Goal: Transaction & Acquisition: Purchase product/service

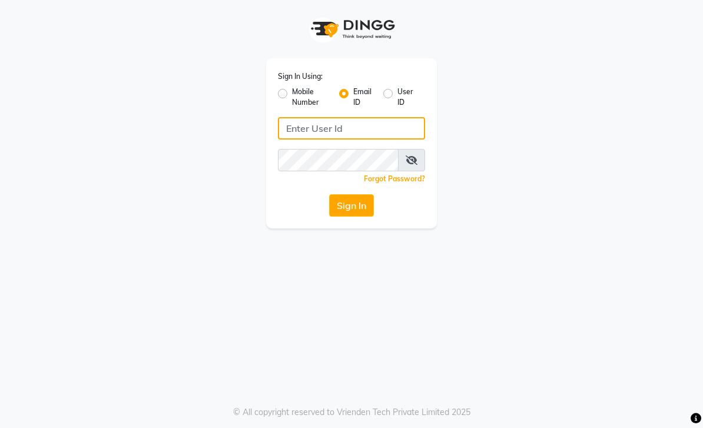
click at [374, 123] on input "Username" at bounding box center [351, 128] width 147 height 22
type input "[EMAIL_ADDRESS][DOMAIN_NAME]"
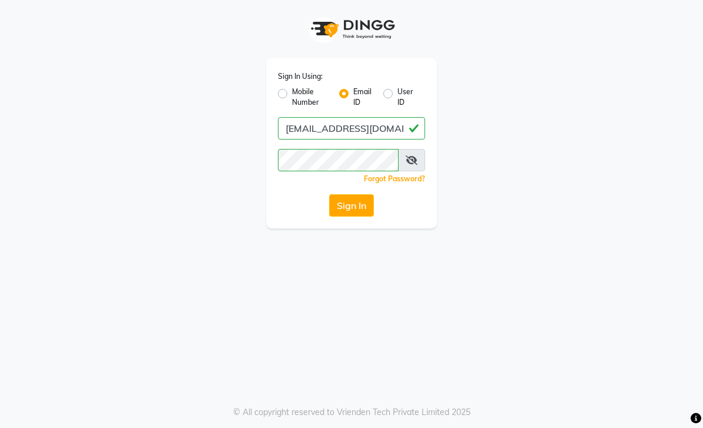
click at [360, 207] on button "Sign In" at bounding box center [351, 205] width 45 height 22
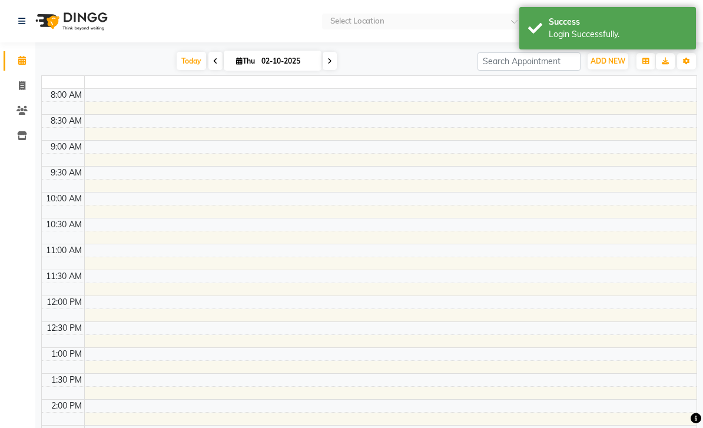
select select "en"
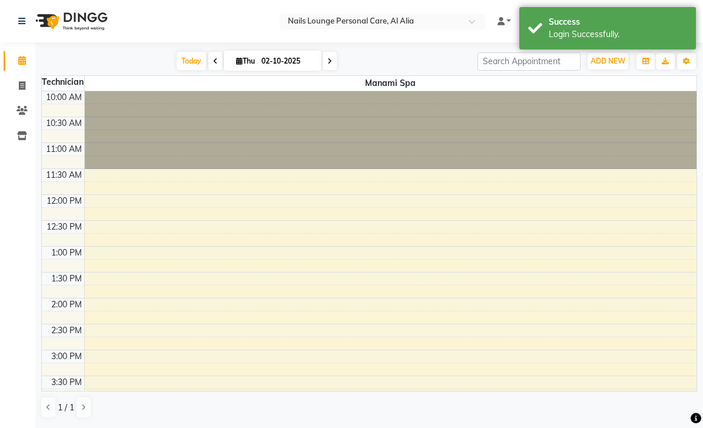
click at [23, 89] on icon at bounding box center [22, 85] width 6 height 9
select select "service"
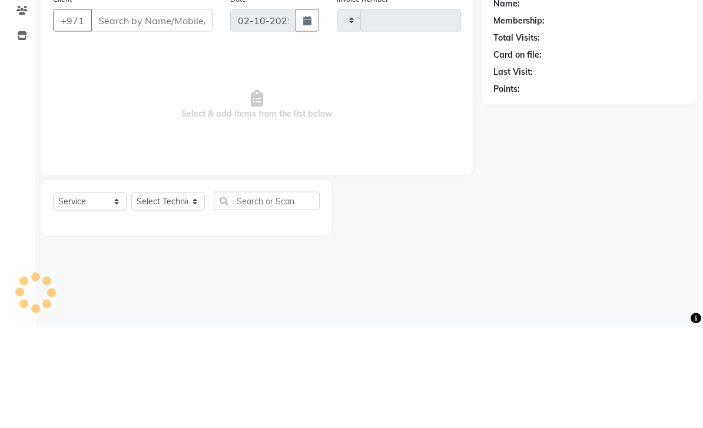
type input "2884"
select select "6884"
type input "5"
click at [630, 128] on div "Name: Membership: Total Visits: Card on file: Last Visit: Points:" at bounding box center [594, 212] width 224 height 248
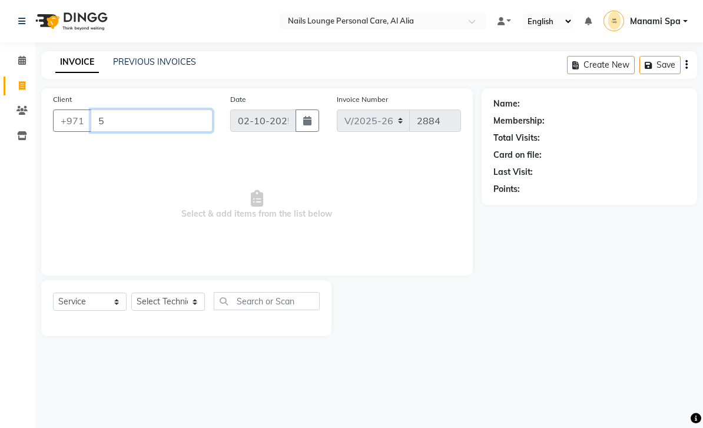
click at [182, 125] on input "5" at bounding box center [152, 121] width 122 height 22
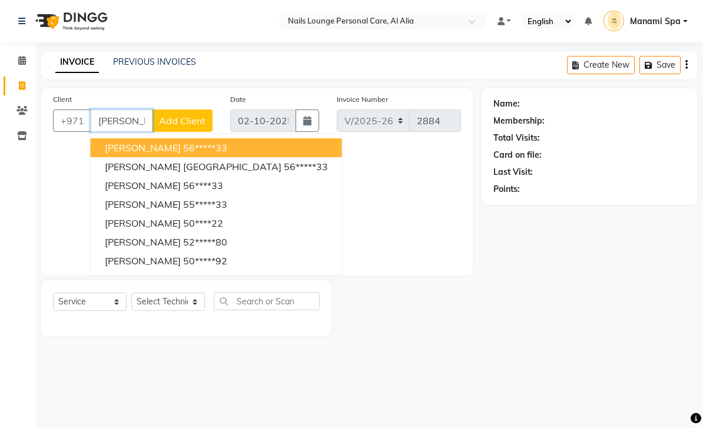
click at [284, 170] on ngb-highlight "56*****33" at bounding box center [306, 167] width 44 height 12
type input "56*****33"
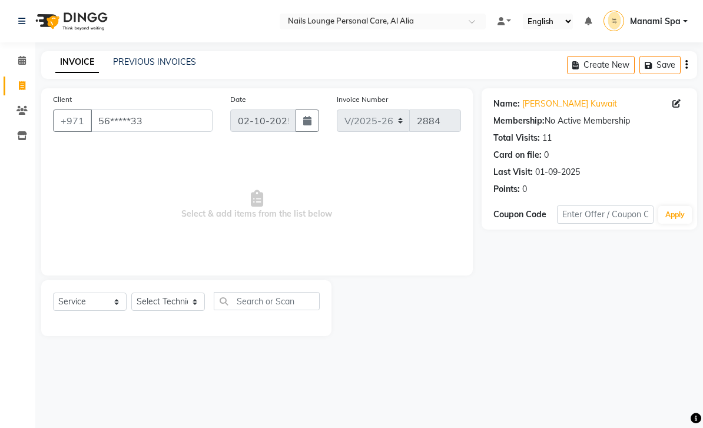
click at [205, 294] on div "Select Service Product Membership Package Voucher Prepaid Gift Card Select Tech…" at bounding box center [186, 306] width 267 height 28
click at [195, 304] on select "Select Technician [PERSON_NAME] [PERSON_NAME] [PERSON_NAME] [PERSON_NAME] Manam…" at bounding box center [168, 302] width 74 height 18
select select "81231"
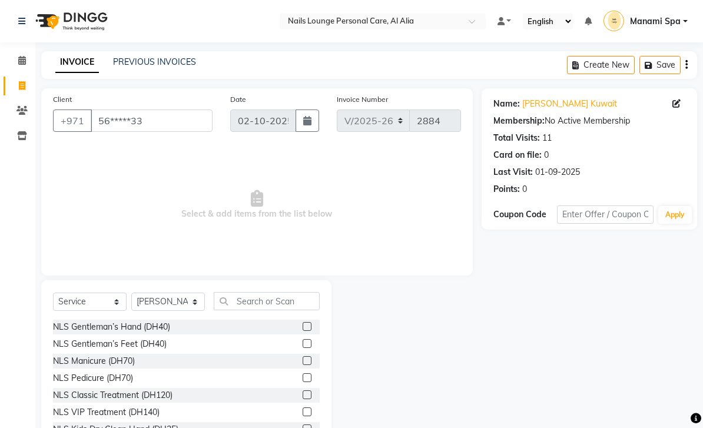
click at [151, 407] on div "NLS VIP Treatment (DH140)" at bounding box center [106, 412] width 107 height 12
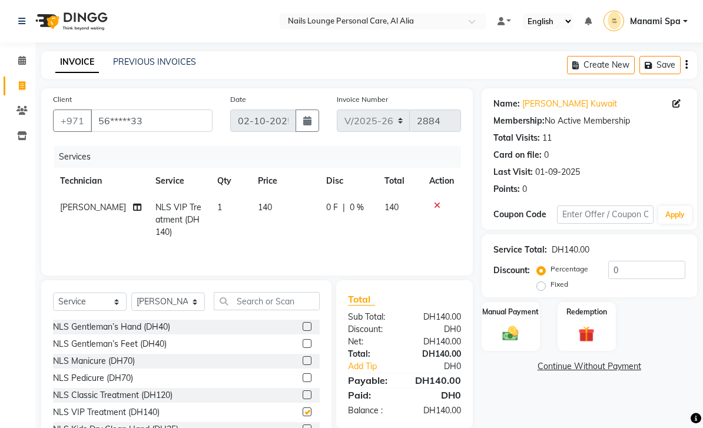
checkbox input "false"
click at [133, 211] on icon at bounding box center [137, 207] width 8 height 8
select select "81231"
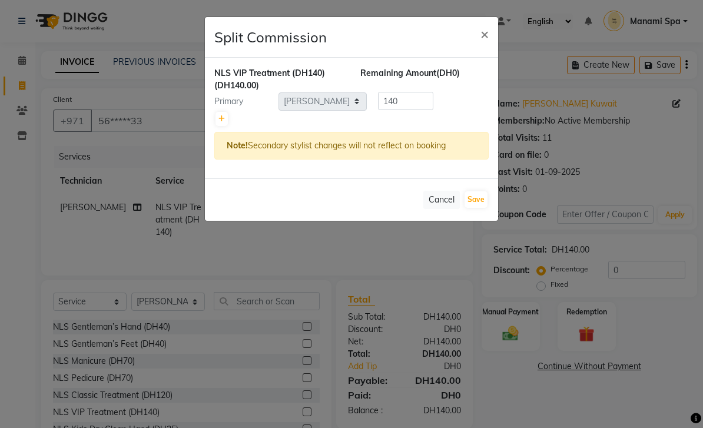
click at [213, 125] on div "NLS VIP Treatment (DH140) (DH140.00) Remaining Amount (DH0) Primary Select [PER…" at bounding box center [351, 118] width 293 height 121
click at [220, 121] on icon at bounding box center [222, 118] width 6 height 7
type input "70"
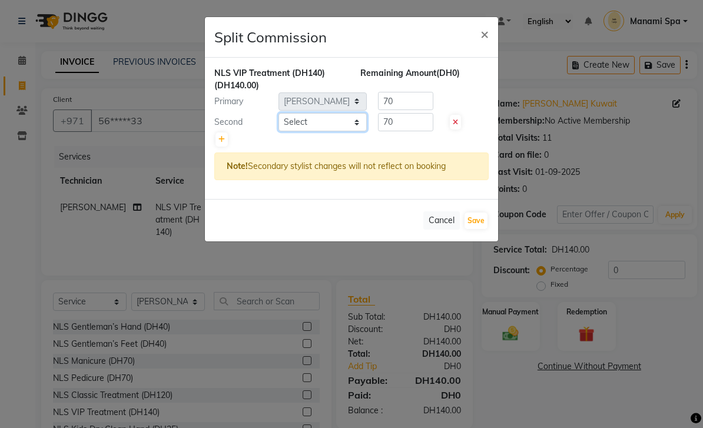
click at [359, 127] on select "Select [PERSON_NAME] [PERSON_NAME] [PERSON_NAME] [PERSON_NAME] Spa Manami Spa 2…" at bounding box center [323, 122] width 88 height 18
select select "53955"
click at [486, 223] on button "Save" at bounding box center [476, 221] width 23 height 16
select select "Select"
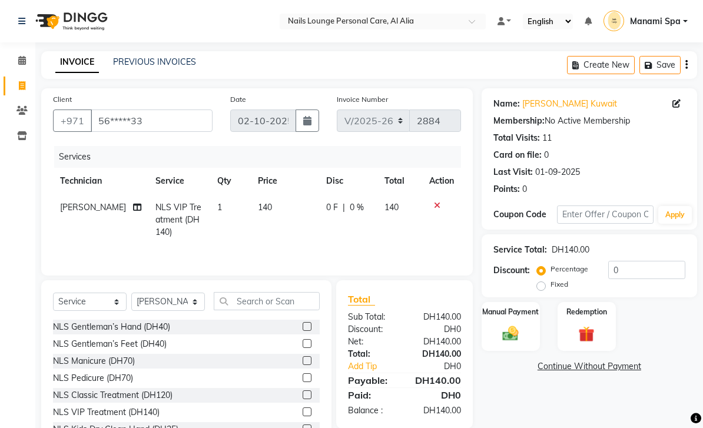
click at [512, 327] on img at bounding box center [511, 334] width 26 height 18
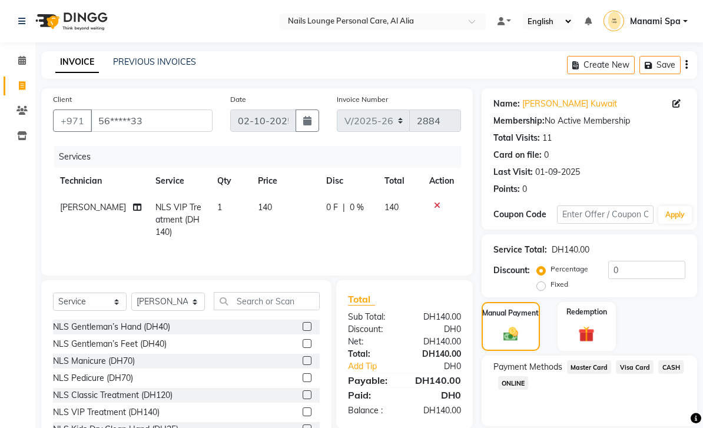
click at [640, 368] on span "Visa Card" at bounding box center [635, 367] width 38 height 14
click at [586, 363] on span "Master Card" at bounding box center [589, 367] width 45 height 14
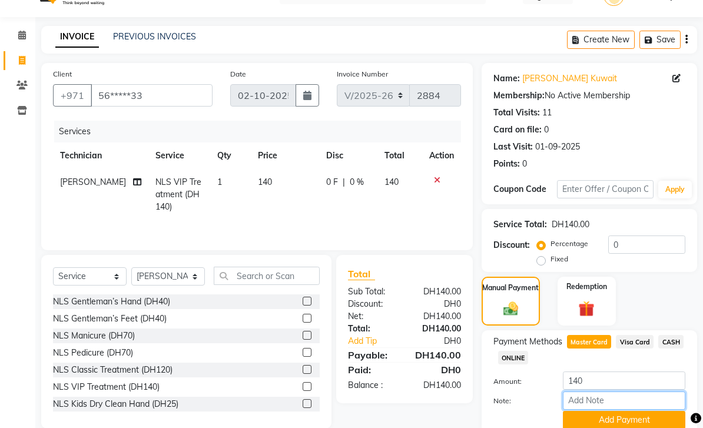
click at [615, 405] on input "Note:" at bounding box center [624, 401] width 123 height 18
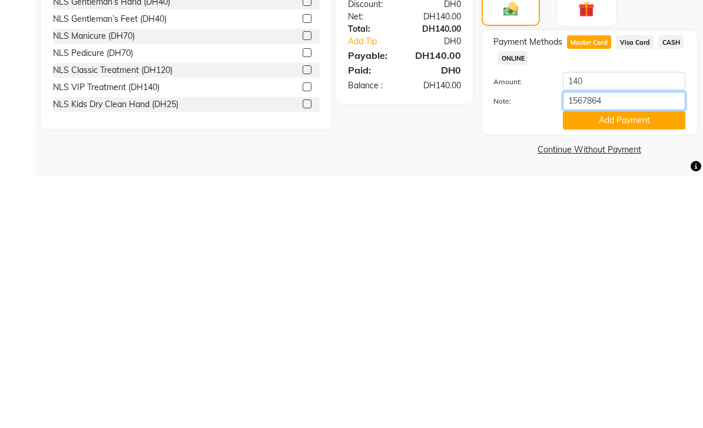
type input "15678646"
click at [619, 363] on button "Add Payment" at bounding box center [624, 372] width 123 height 18
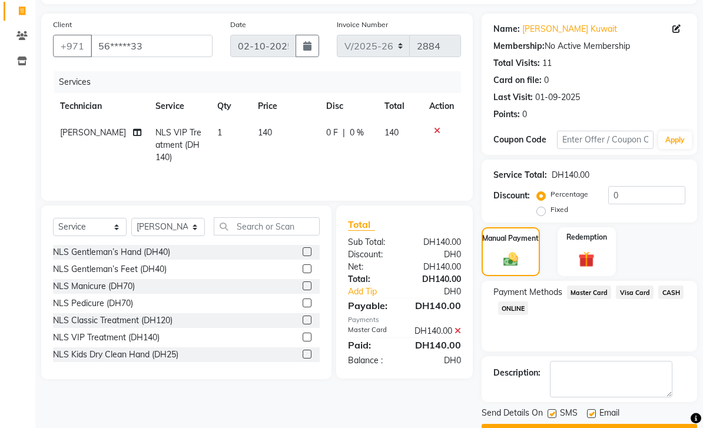
scroll to position [108, 0]
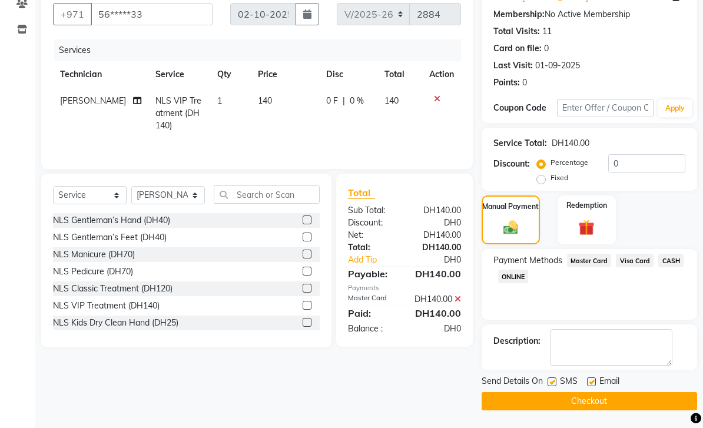
click at [607, 397] on button "Checkout" at bounding box center [590, 401] width 216 height 18
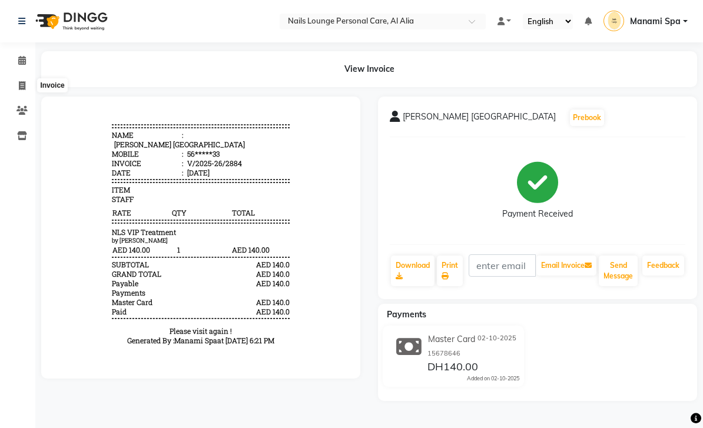
click at [21, 85] on icon at bounding box center [22, 85] width 6 height 9
select select "service"
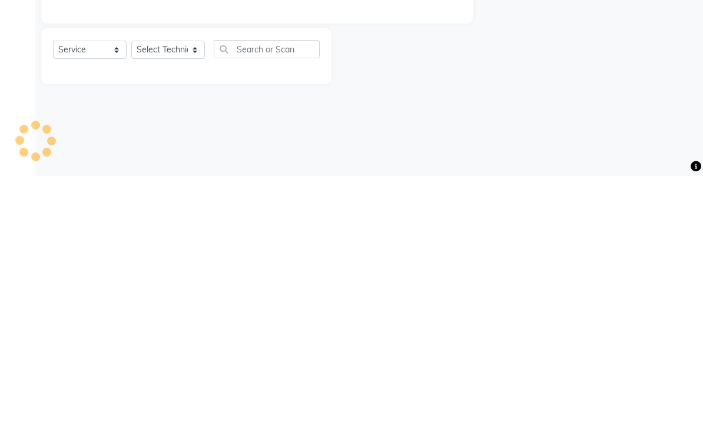
type input "2885"
select select "6884"
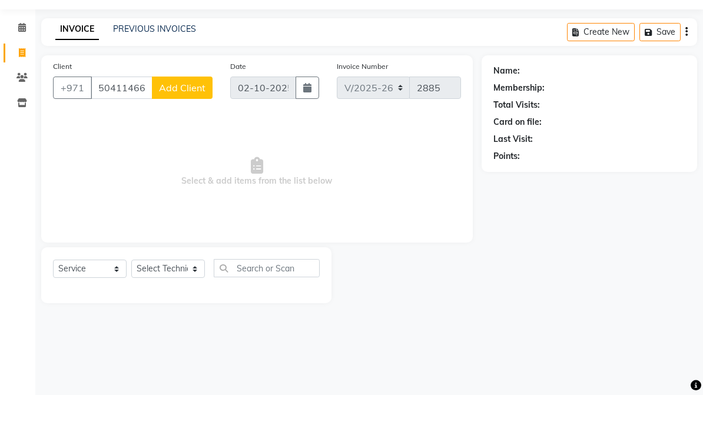
type input "504114666"
click at [193, 115] on span "Add Client" at bounding box center [182, 121] width 47 height 12
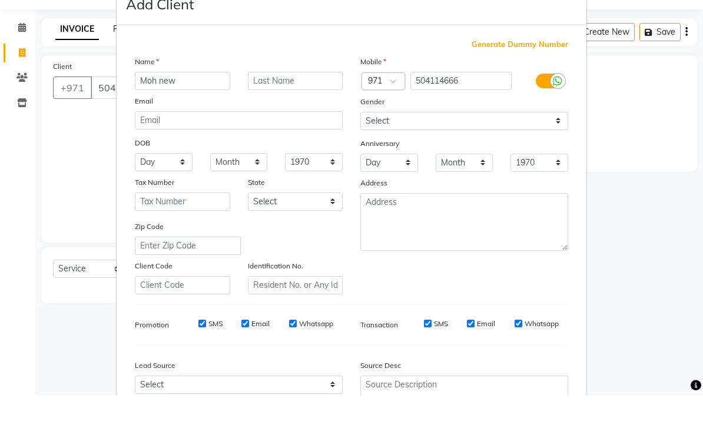
type input "Moh new"
click at [626, 130] on ngb-modal-window "Add Client Generate Dummy Number Name Moh new Email DOB Day 01 02 03 04 05 06 0…" at bounding box center [351, 214] width 703 height 428
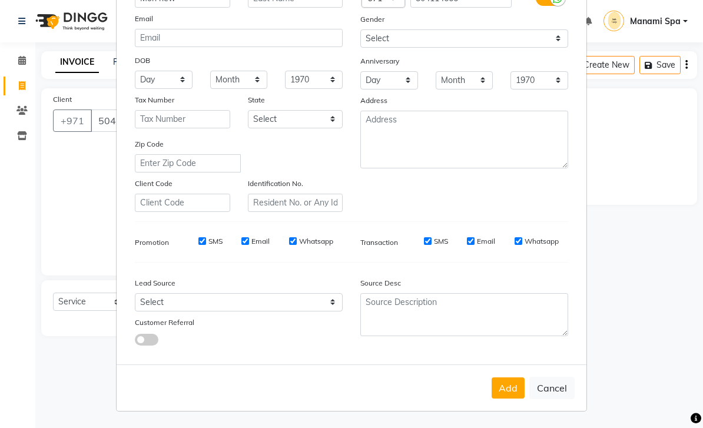
scroll to position [115, 0]
click at [517, 383] on button "Add" at bounding box center [508, 388] width 33 height 21
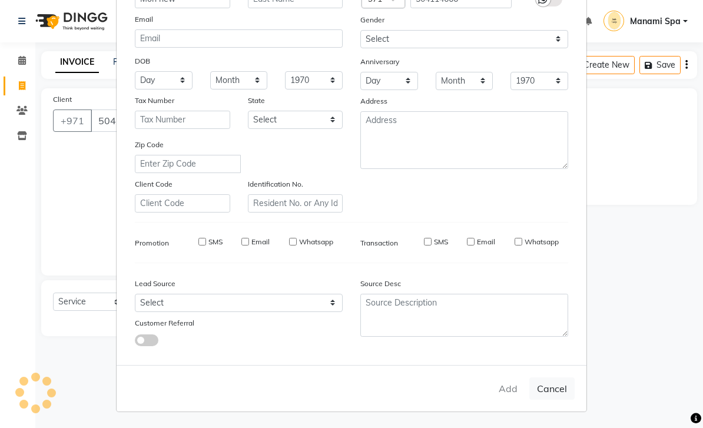
type input "50*****66"
select select
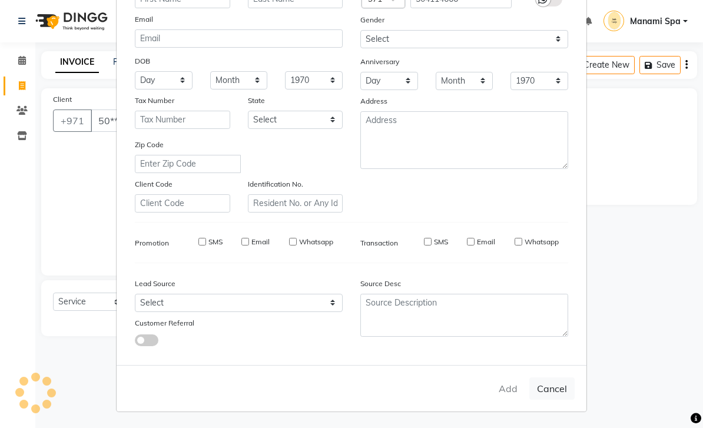
select select
checkbox input "false"
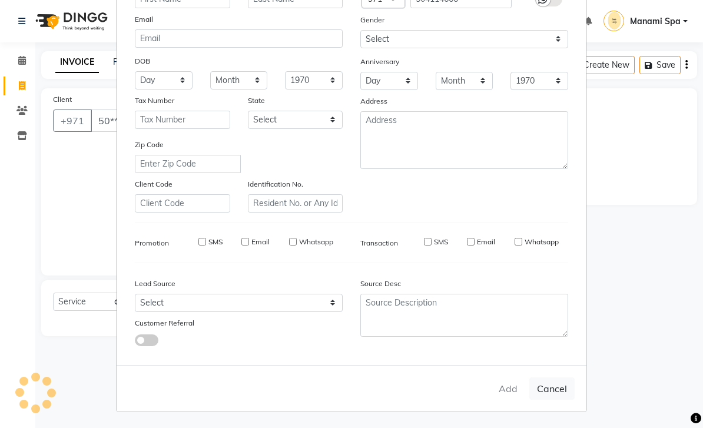
checkbox input "false"
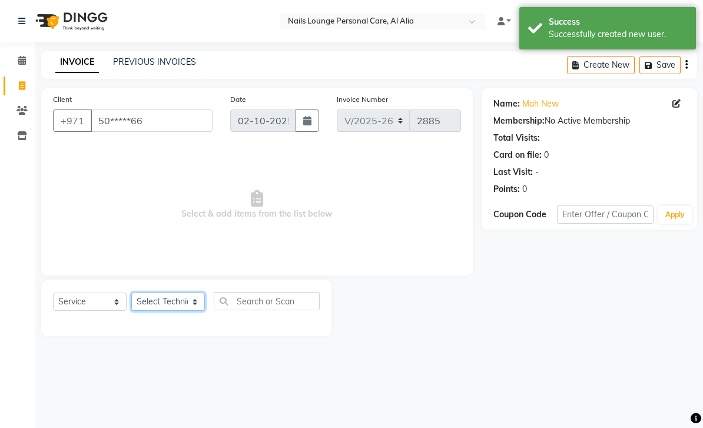
click at [190, 303] on select "Select Technician [PERSON_NAME] [PERSON_NAME] [PERSON_NAME] [PERSON_NAME] Manam…" at bounding box center [168, 302] width 74 height 18
select select "90054"
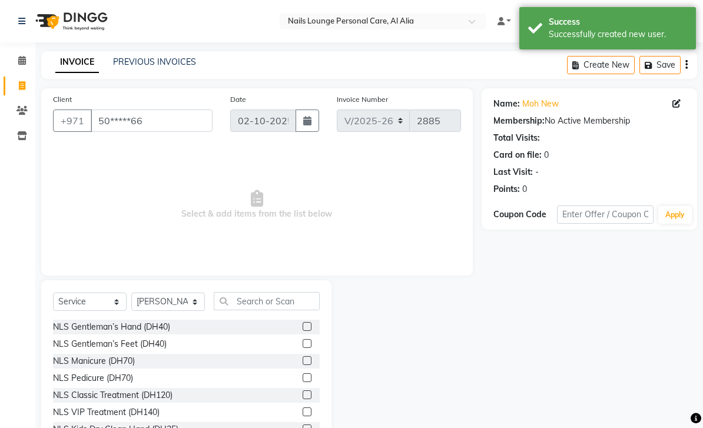
click at [146, 412] on div "NLS VIP Treatment (DH140)" at bounding box center [106, 412] width 107 height 12
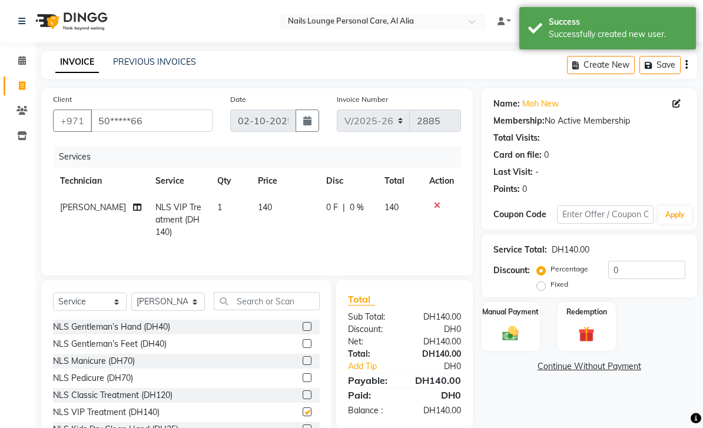
checkbox input "false"
click at [133, 208] on icon at bounding box center [137, 207] width 8 height 8
select select "90054"
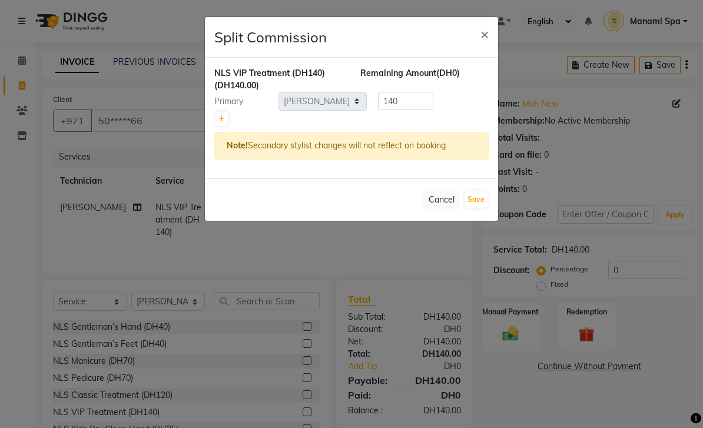
click at [226, 120] on link at bounding box center [222, 119] width 12 height 14
type input "70"
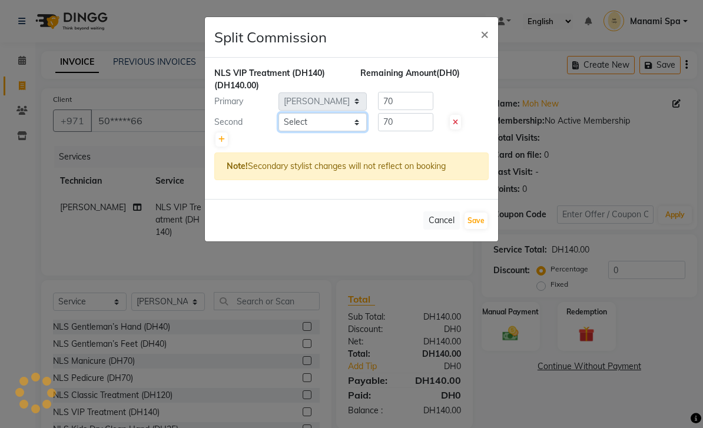
click at [356, 130] on select "Select [PERSON_NAME] [PERSON_NAME] [PERSON_NAME] [PERSON_NAME] Spa Manami Spa 2…" at bounding box center [323, 122] width 88 height 18
select select "89757"
click at [475, 220] on button "Save" at bounding box center [476, 221] width 23 height 16
select select "Select"
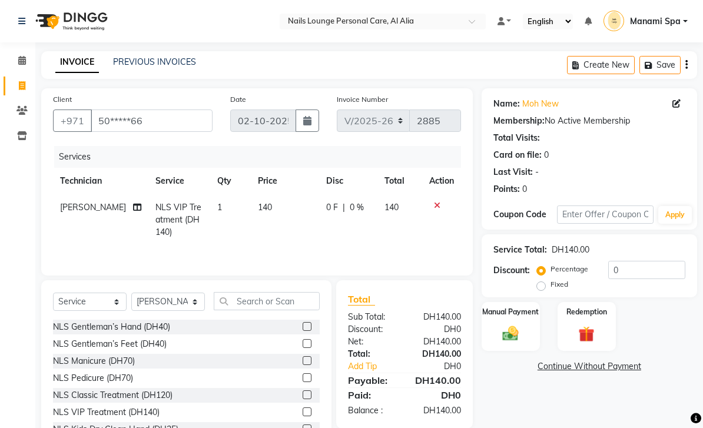
click at [511, 322] on div "Manual Payment" at bounding box center [511, 326] width 58 height 49
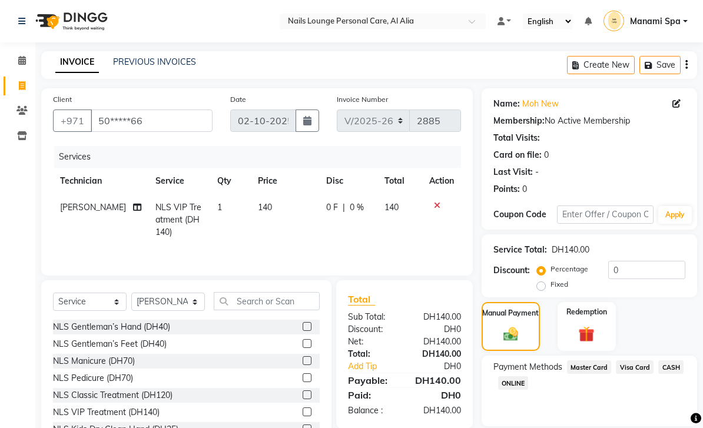
click at [641, 363] on span "Visa Card" at bounding box center [635, 367] width 38 height 14
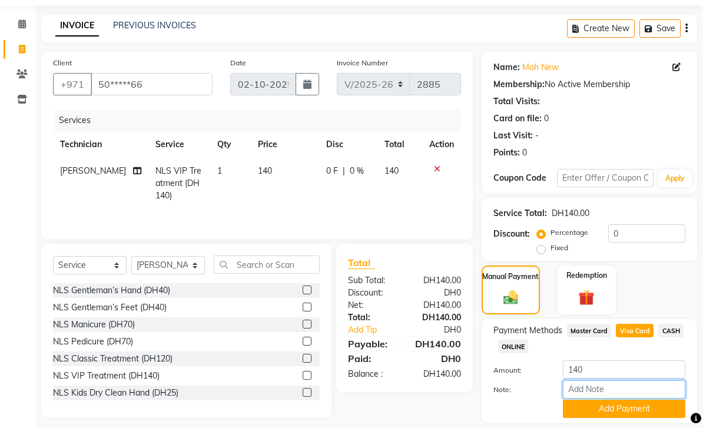
click at [629, 390] on input "Note:" at bounding box center [624, 389] width 123 height 18
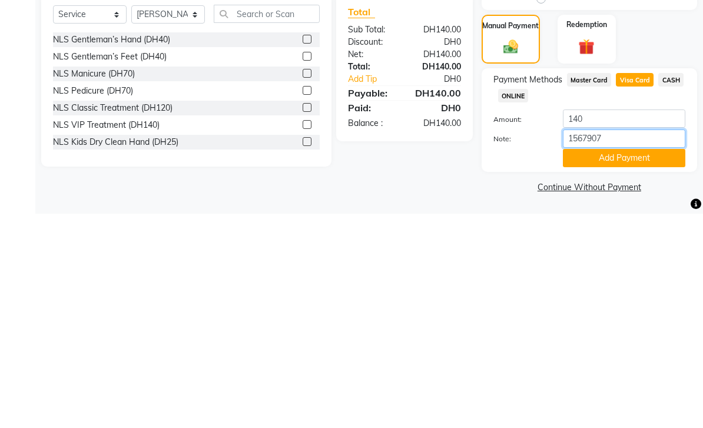
type input "15679073"
click at [629, 363] on button "Add Payment" at bounding box center [624, 372] width 123 height 18
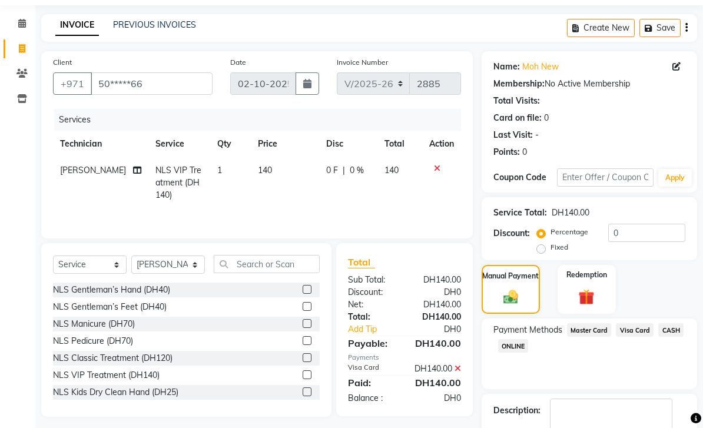
scroll to position [70, 0]
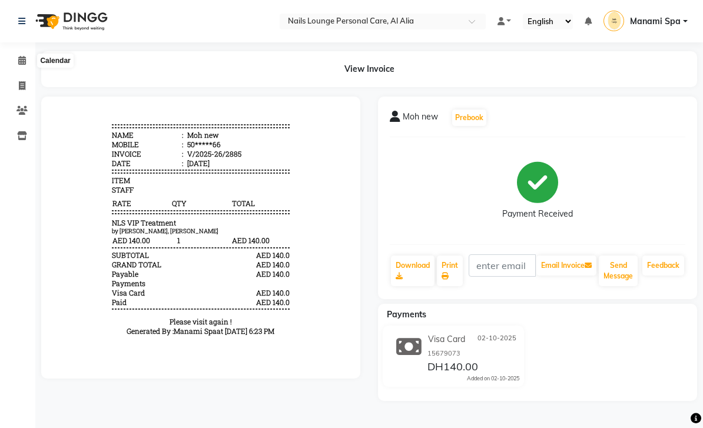
click at [27, 55] on span at bounding box center [22, 61] width 21 height 14
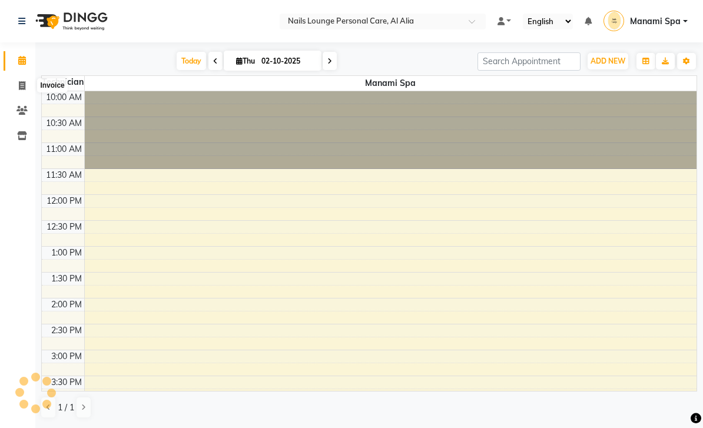
click at [22, 87] on icon at bounding box center [22, 85] width 6 height 9
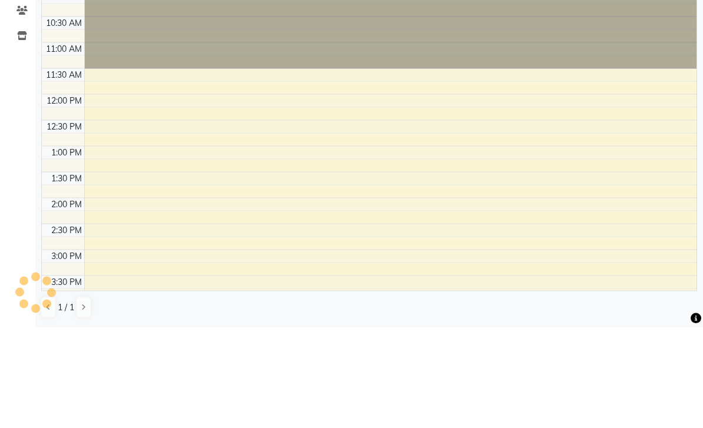
select select "6884"
select select "service"
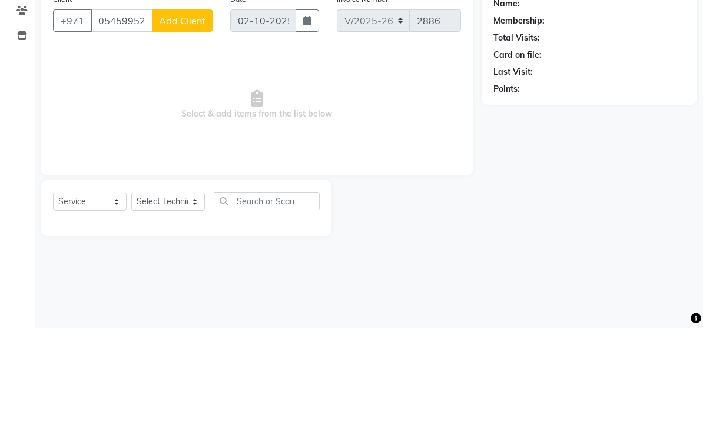
type input "0545995282"
click at [567, 148] on div "Name: Membership: Total Visits: Card on file: Last Visit: Points:" at bounding box center [594, 212] width 224 height 248
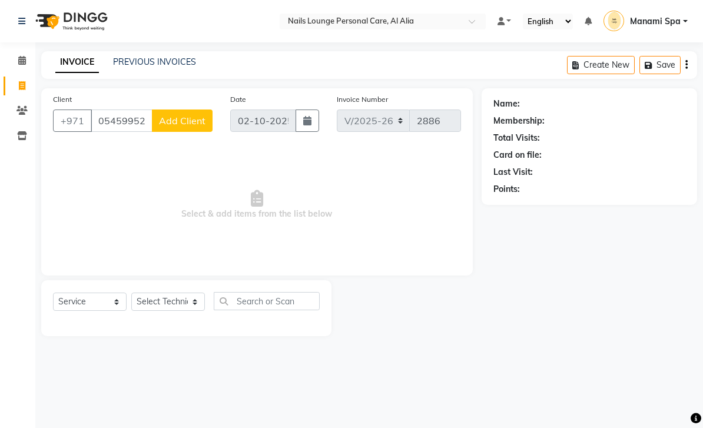
click at [192, 110] on button "Add Client" at bounding box center [182, 121] width 61 height 22
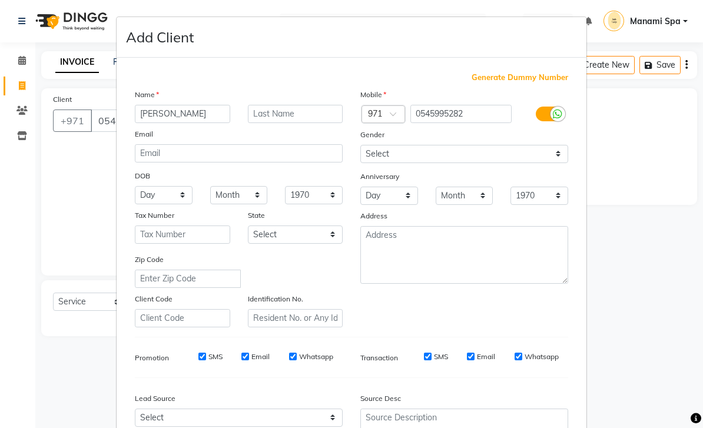
type input "[PERSON_NAME]"
click at [635, 122] on ngb-modal-window "Add Client Generate Dummy Number Name Hasan Email DOB Day 01 02 03 04 05 06 07 …" at bounding box center [351, 214] width 703 height 428
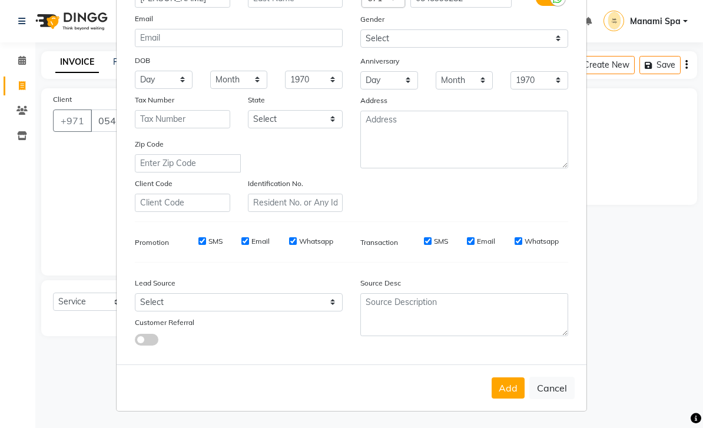
scroll to position [115, 0]
click at [509, 392] on button "Add" at bounding box center [508, 388] width 33 height 21
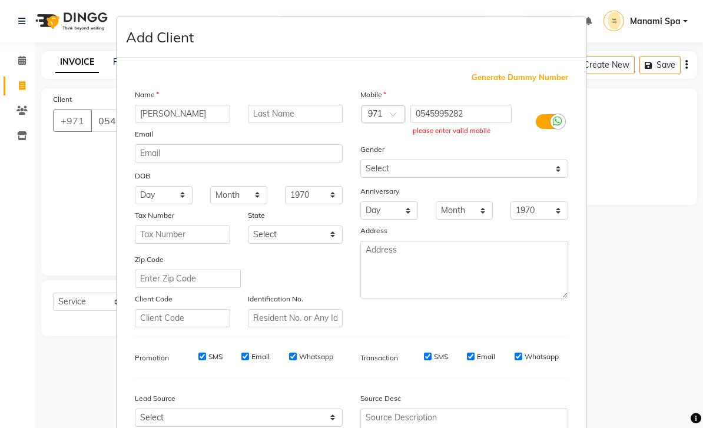
scroll to position [0, 0]
click at [421, 108] on input "0545995282" at bounding box center [462, 114] width 102 height 18
click at [422, 110] on input "0545995282" at bounding box center [462, 114] width 102 height 18
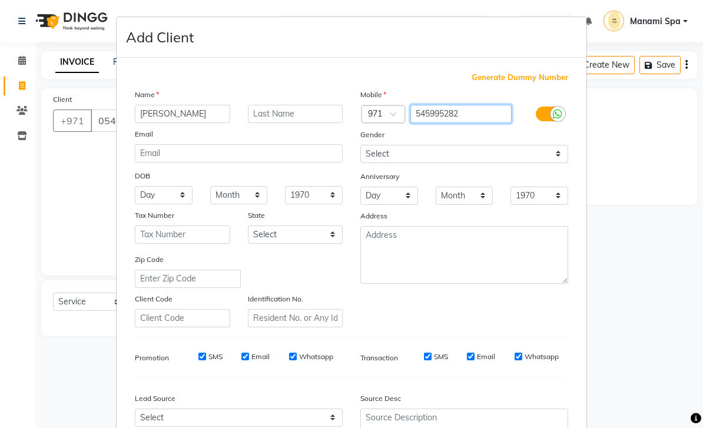
type input "545995282"
click at [649, 128] on ngb-modal-window "Add Client Generate Dummy Number Name Hasan Email DOB Day 01 02 03 04 05 06 07 …" at bounding box center [351, 214] width 703 height 428
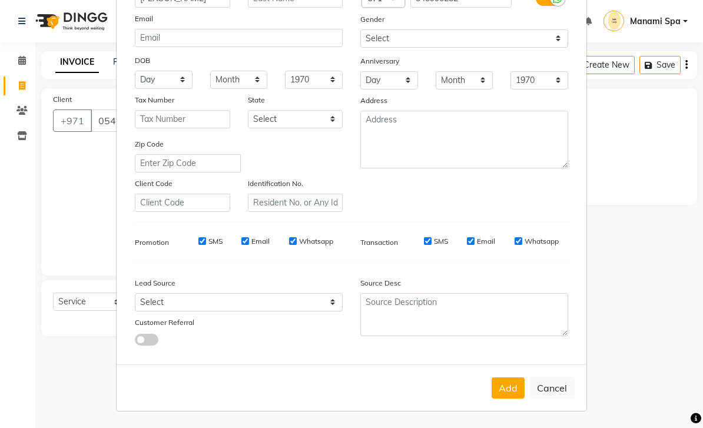
scroll to position [115, 0]
click at [508, 396] on button "Add" at bounding box center [508, 388] width 33 height 21
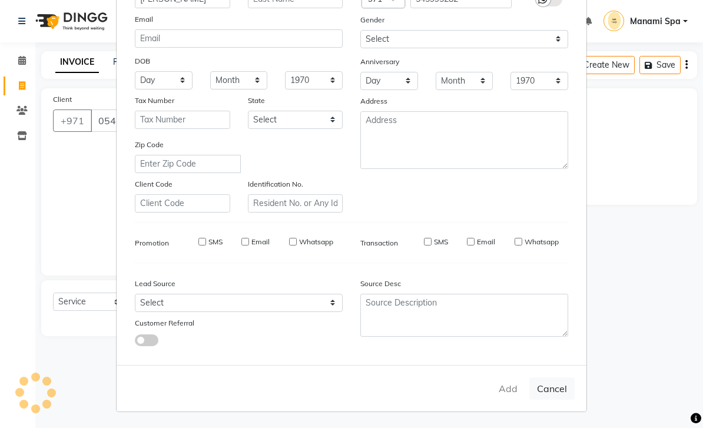
type input "54*****82"
select select
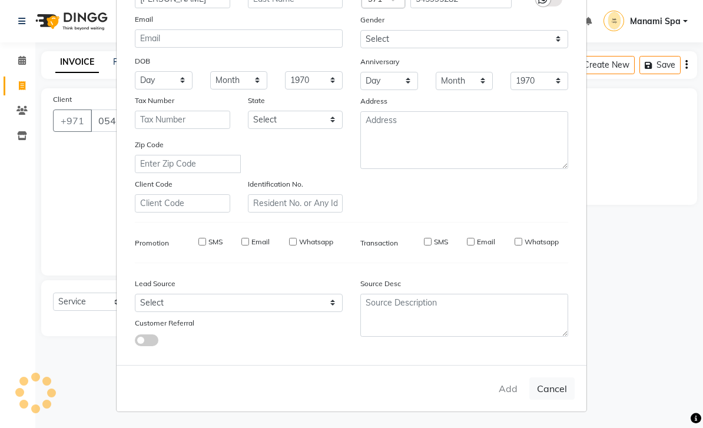
select select
checkbox input "false"
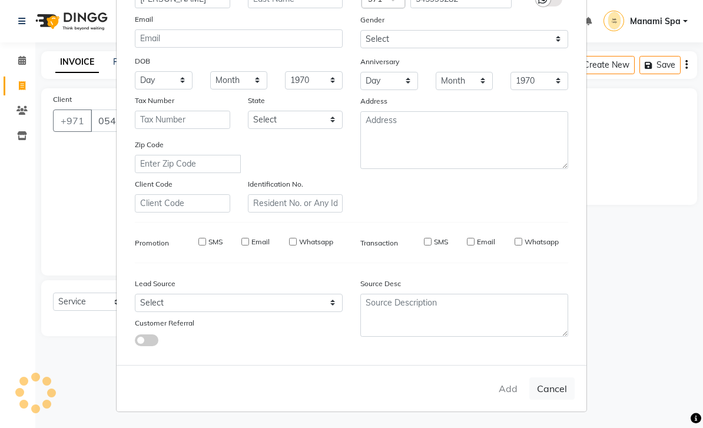
checkbox input "false"
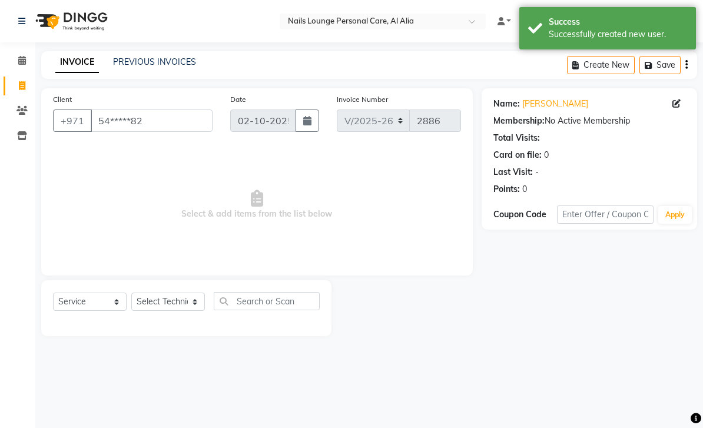
click at [499, 244] on div "Name: [PERSON_NAME] Membership: No Active Membership Total Visits: Card on file…" at bounding box center [594, 212] width 224 height 248
click at [177, 305] on select "Select Technician [PERSON_NAME] [PERSON_NAME] [PERSON_NAME] [PERSON_NAME] Manam…" at bounding box center [168, 302] width 74 height 18
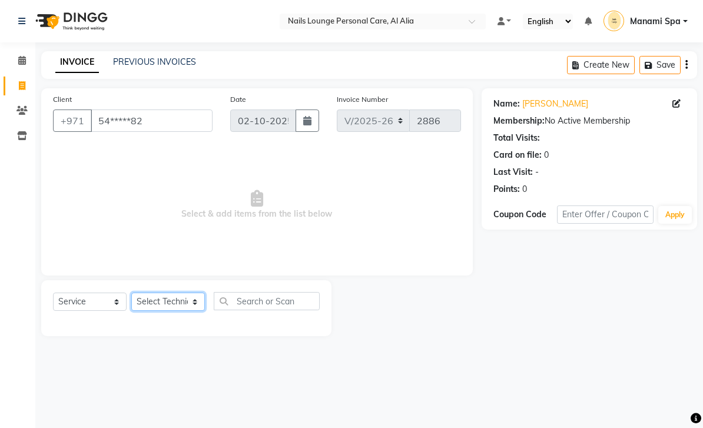
select select "92342"
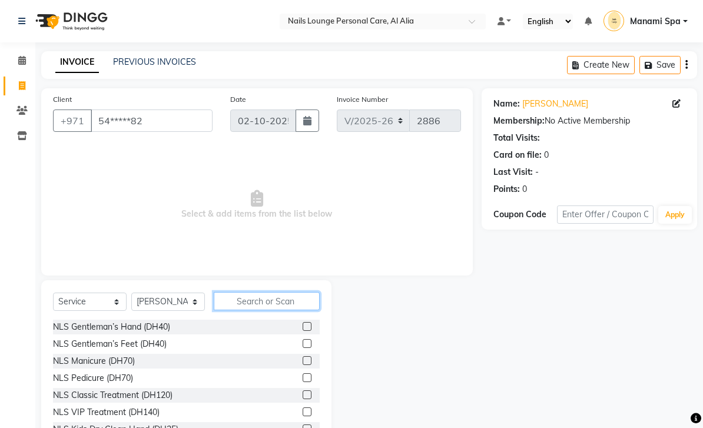
click at [278, 305] on input "text" at bounding box center [267, 301] width 106 height 18
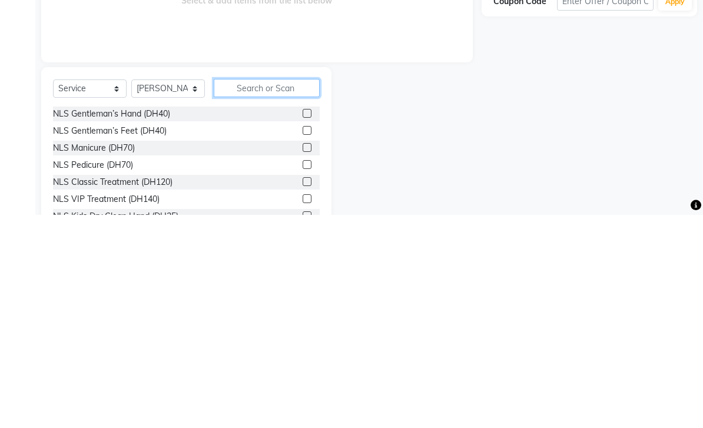
type input "S"
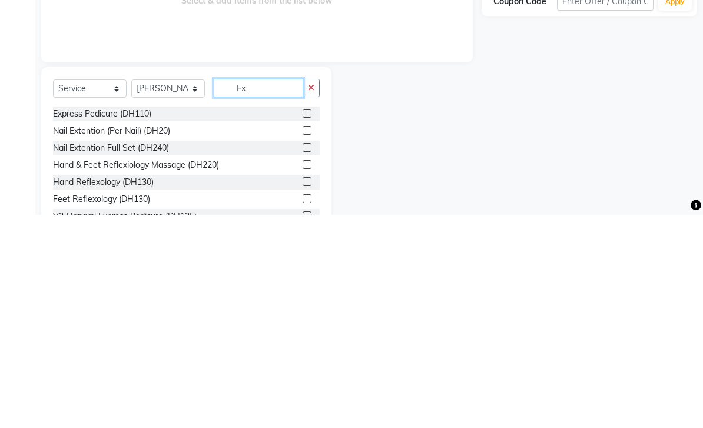
type input "E"
type input "70"
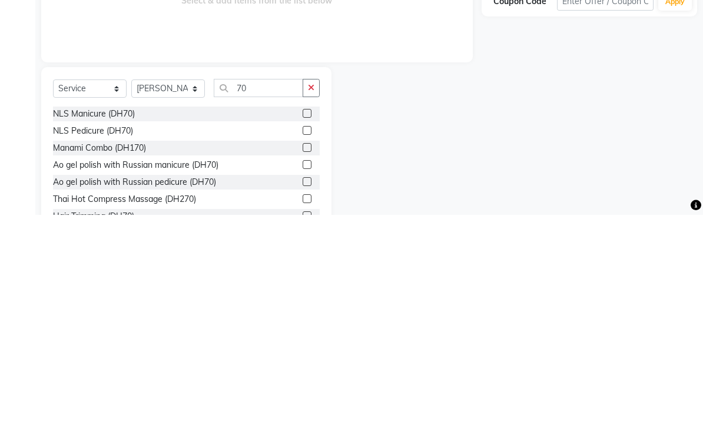
click at [307, 339] on label at bounding box center [307, 343] width 9 height 9
click at [307, 340] on input "checkbox" at bounding box center [307, 344] width 8 height 8
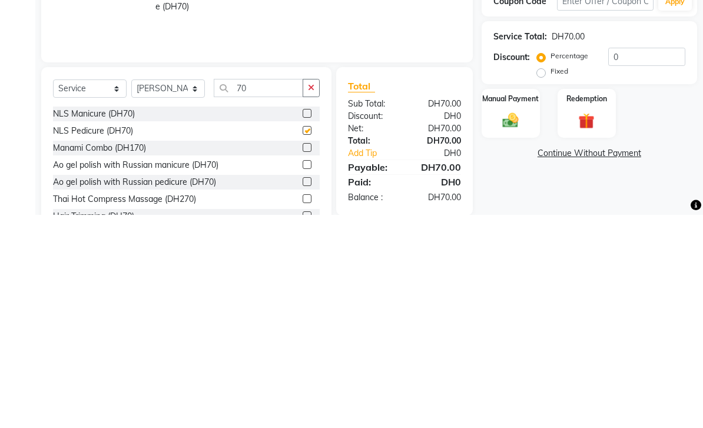
scroll to position [44, 0]
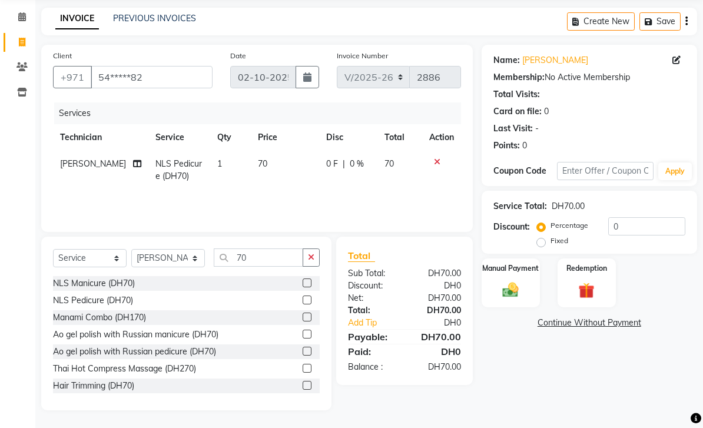
checkbox input "false"
click at [512, 290] on img at bounding box center [511, 290] width 26 height 18
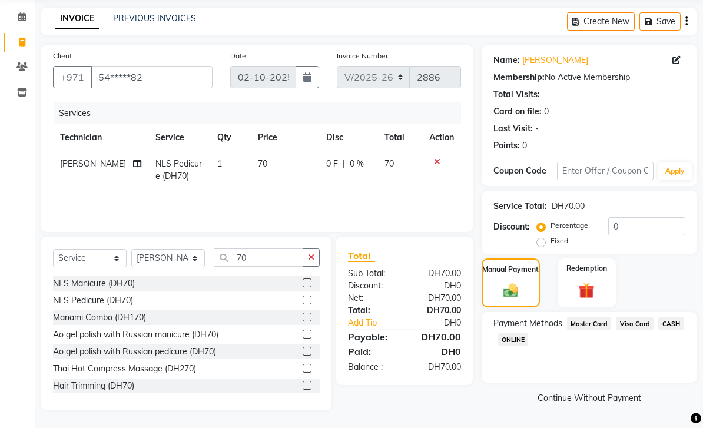
click at [627, 327] on span "Visa Card" at bounding box center [635, 324] width 38 height 14
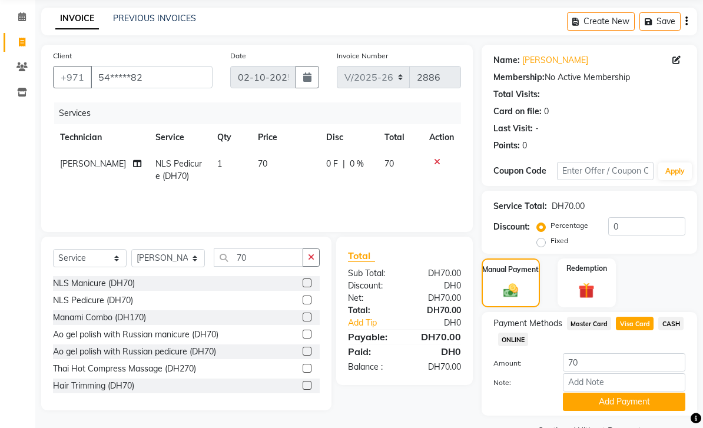
scroll to position [75, 0]
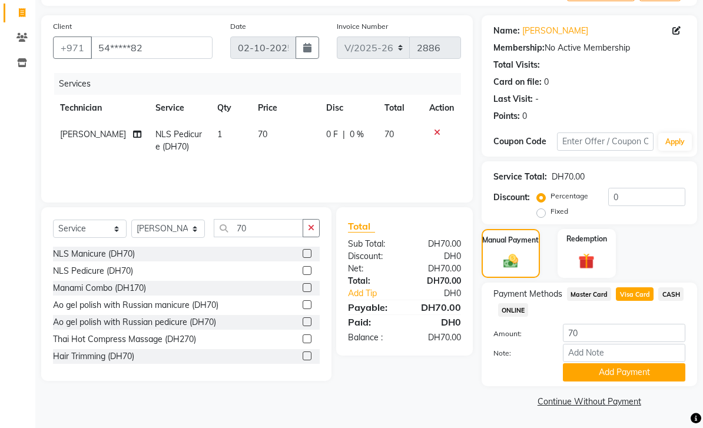
click at [620, 376] on button "Add Payment" at bounding box center [624, 372] width 123 height 18
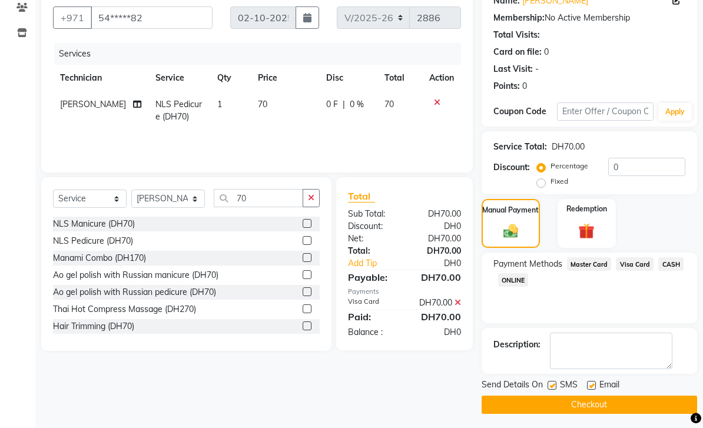
scroll to position [108, 0]
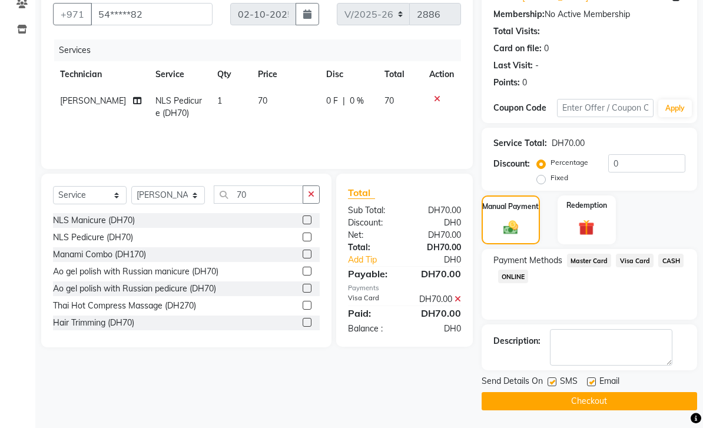
click at [531, 397] on button "Checkout" at bounding box center [590, 401] width 216 height 18
